Goal: Obtain resource: Download file/media

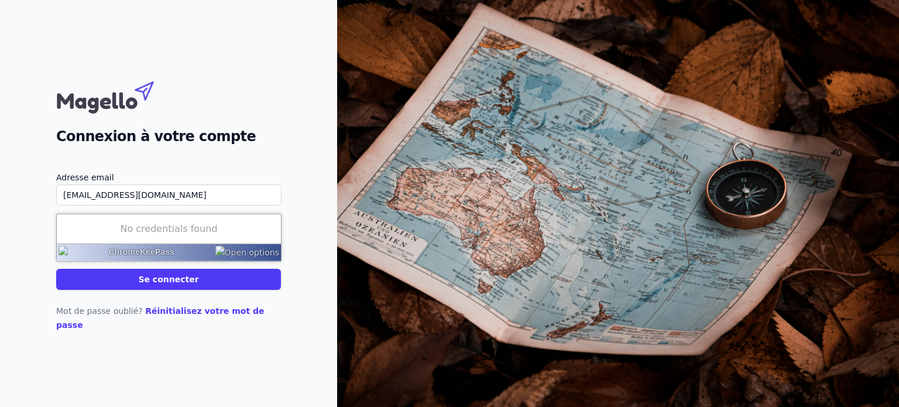
click at [142, 296] on div "Mot de passe oublié? Réinitialisez votre mot de passe" at bounding box center [168, 311] width 225 height 42
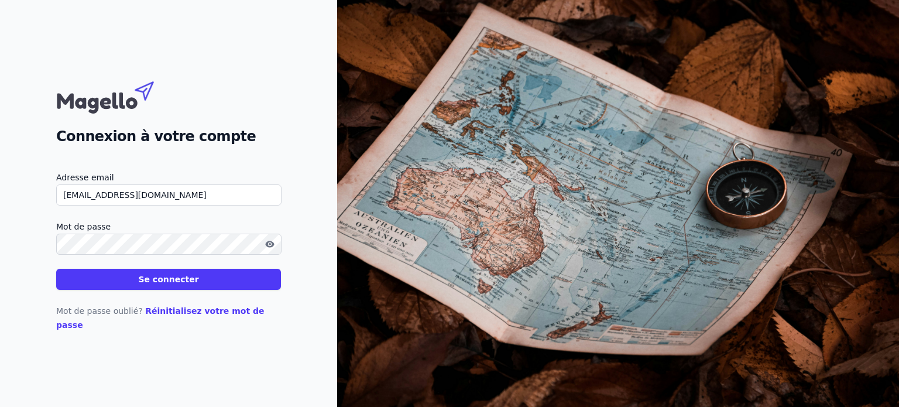
click at [185, 284] on button "Se connecter" at bounding box center [168, 279] width 225 height 21
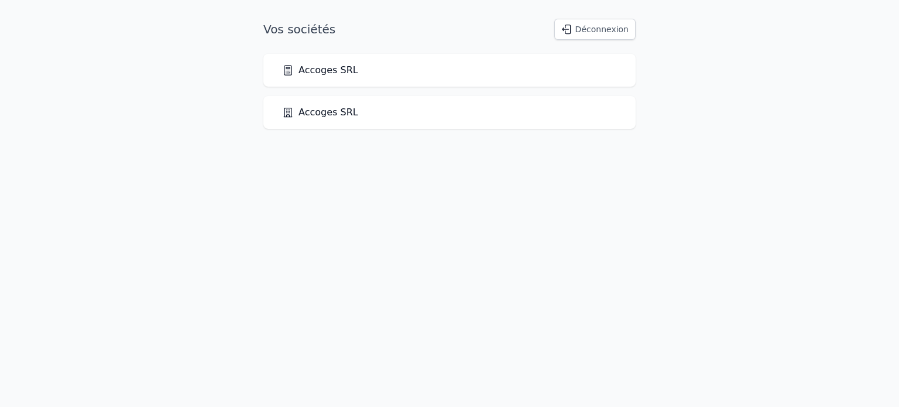
click at [324, 75] on link "Accoges SRL" at bounding box center [320, 70] width 76 height 14
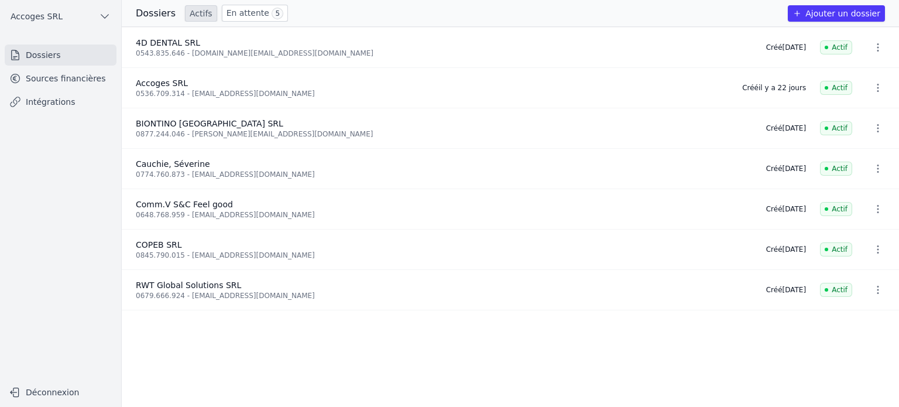
click at [69, 78] on link "Sources financières" at bounding box center [61, 78] width 112 height 21
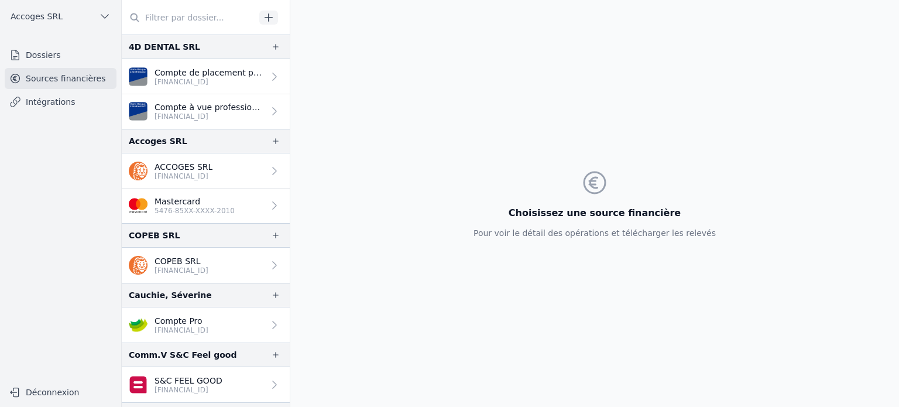
scroll to position [52, 0]
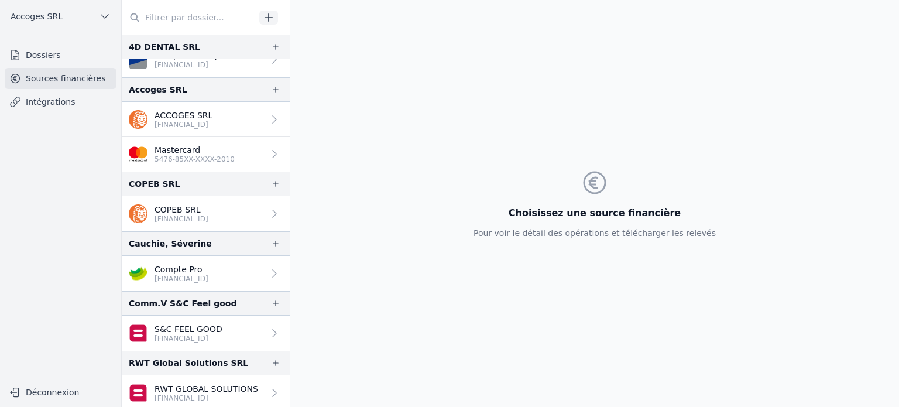
click at [272, 119] on icon at bounding box center [275, 120] width 12 height 12
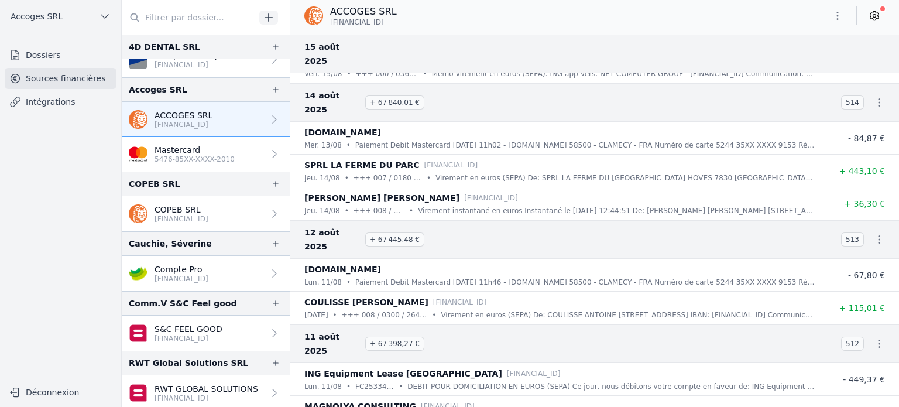
scroll to position [22, 0]
click at [875, 235] on icon "button" at bounding box center [879, 241] width 12 height 12
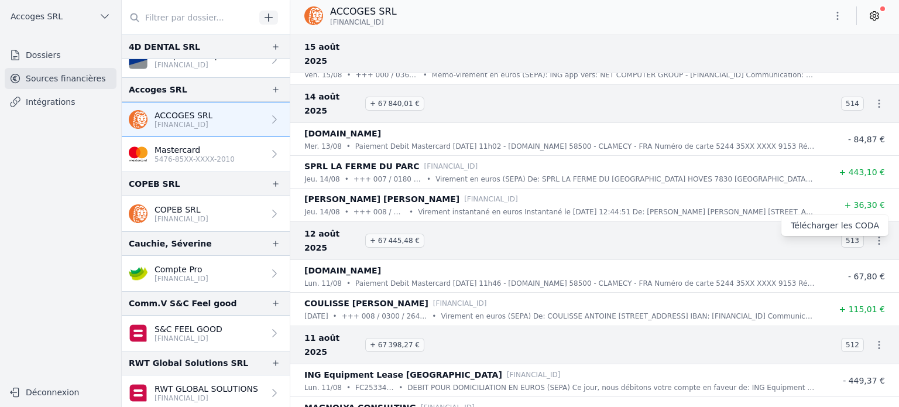
click at [870, 221] on link "Télécharger les CODA" at bounding box center [834, 225] width 107 height 21
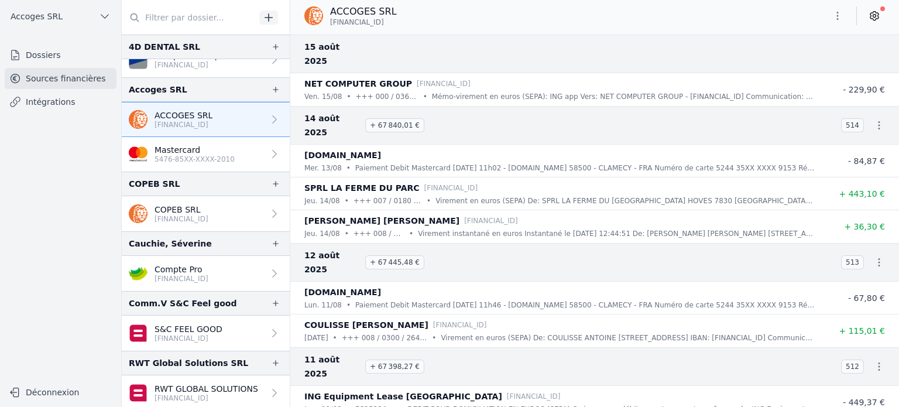
click at [27, 388] on button "Déconnexion" at bounding box center [61, 392] width 112 height 19
